Goal: Download file/media

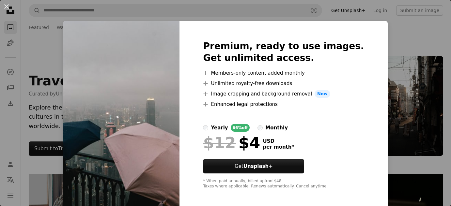
scroll to position [337, 0]
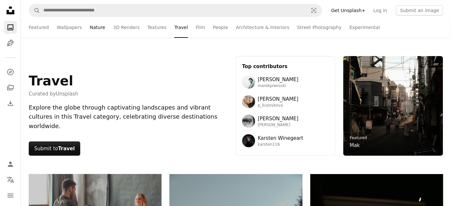
click at [90, 32] on link "Nature" at bounding box center [97, 27] width 15 height 21
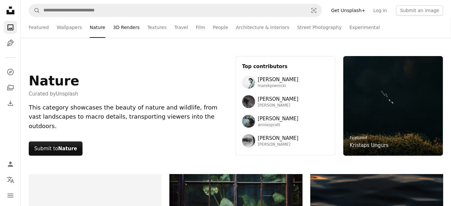
click at [120, 31] on link "3D Renders" at bounding box center [126, 27] width 26 height 21
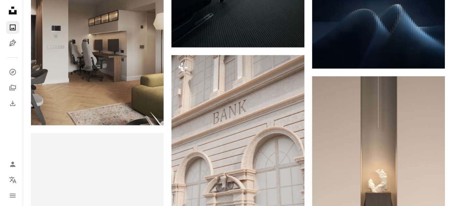
scroll to position [1445, 0]
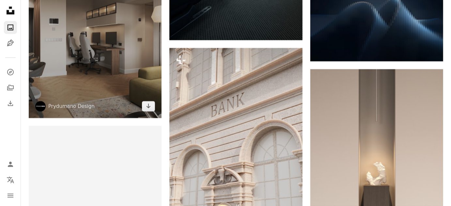
click at [124, 82] on img at bounding box center [95, 35] width 133 height 166
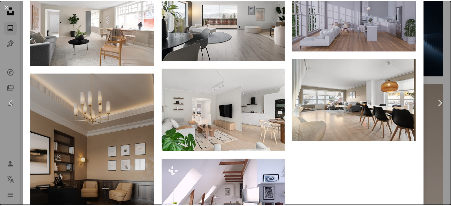
scroll to position [2581, 0]
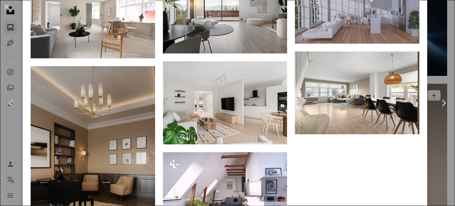
click at [435, 150] on div "An X shape Chevron left Chevron right Prydumano Design prydumanodesign A heart …" at bounding box center [227, 103] width 455 height 206
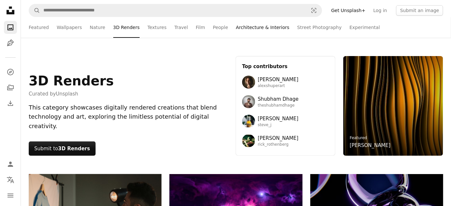
click at [268, 17] on link "Architecture & Interiors" at bounding box center [262, 27] width 53 height 21
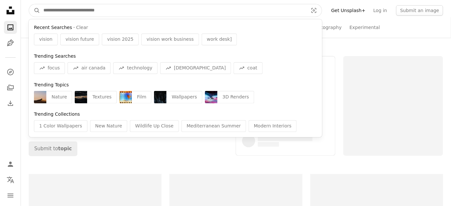
click at [273, 13] on input "Find visuals sitewide" at bounding box center [173, 10] width 266 height 12
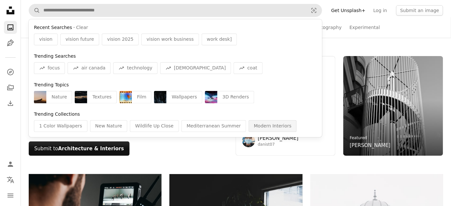
click at [248, 128] on div "Modern Interiors" at bounding box center [272, 126] width 48 height 12
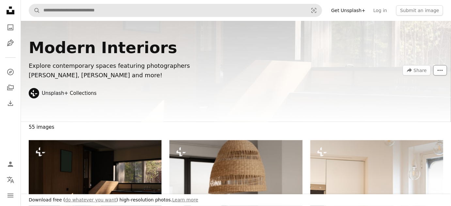
click at [438, 72] on icon "More Actions" at bounding box center [440, 70] width 6 height 6
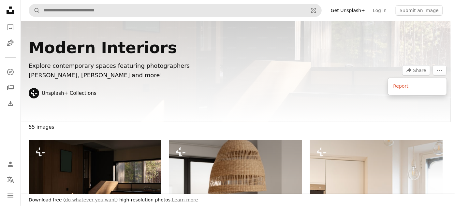
click at [362, 79] on body "Download free ( do whatever you want ) high-resolution photos. Learn more Unspl…" at bounding box center [225, 103] width 451 height 206
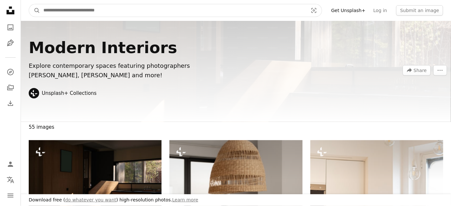
click at [218, 7] on input "Find visuals sitewide" at bounding box center [173, 10] width 266 height 12
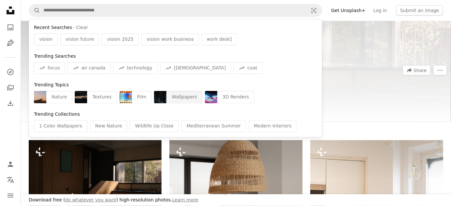
click at [174, 100] on div "Wallpapers" at bounding box center [184, 97] width 36 height 12
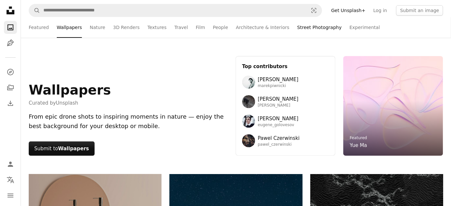
click at [304, 30] on link "Street Photography" at bounding box center [319, 27] width 44 height 21
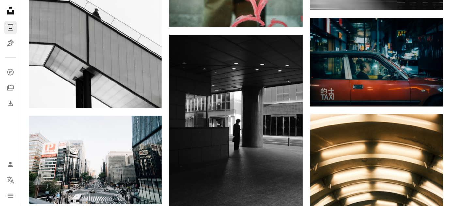
scroll to position [2979, 0]
